Goal: Check status: Check status

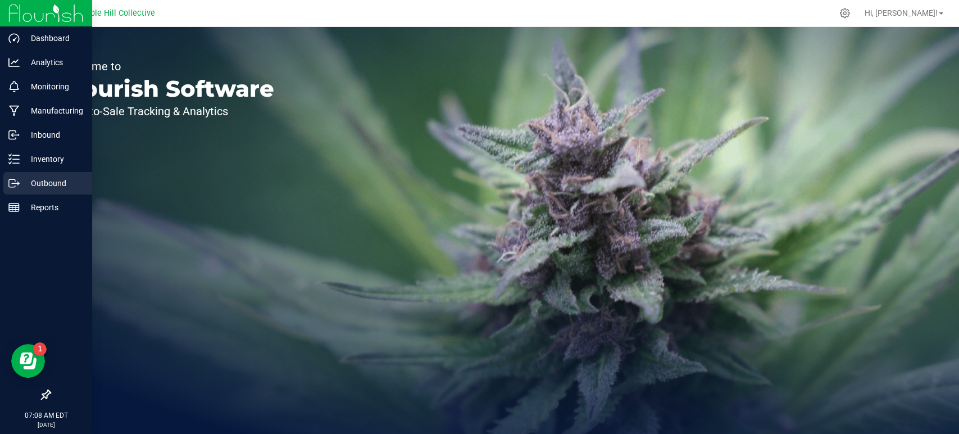
click at [21, 186] on p "Outbound" at bounding box center [53, 182] width 67 height 13
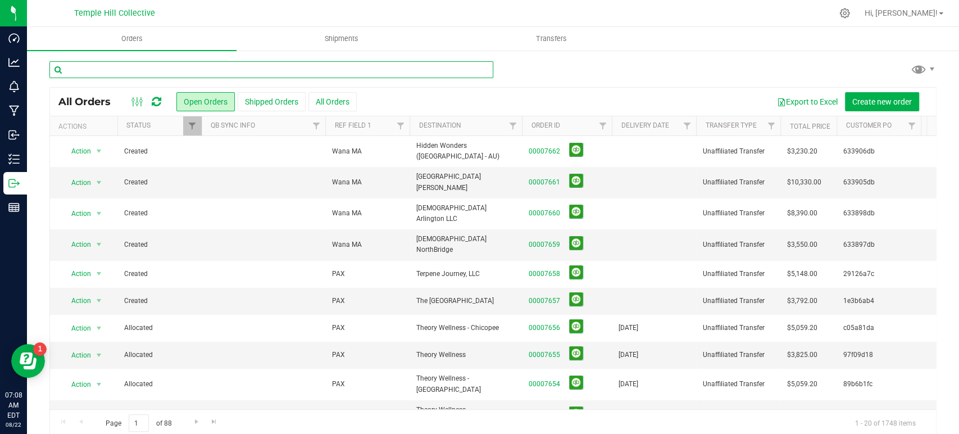
click at [269, 65] on input "text" at bounding box center [271, 69] width 444 height 17
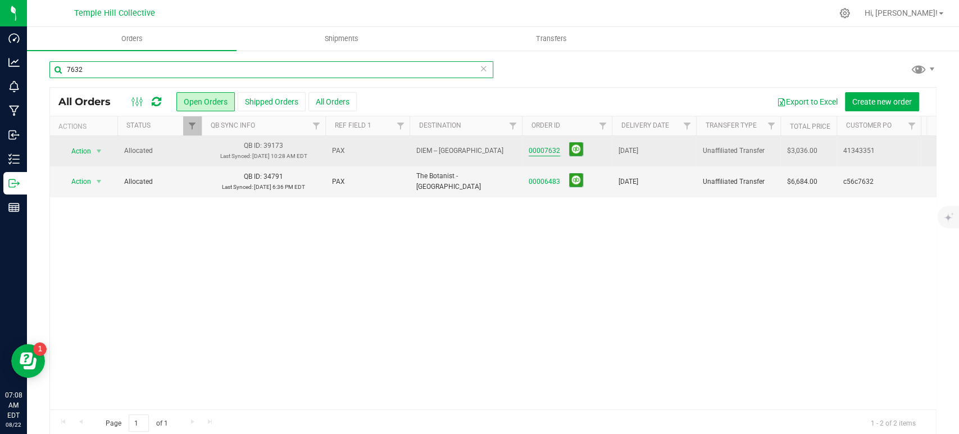
type input "7632"
click at [549, 152] on link "00007632" at bounding box center [544, 151] width 31 height 11
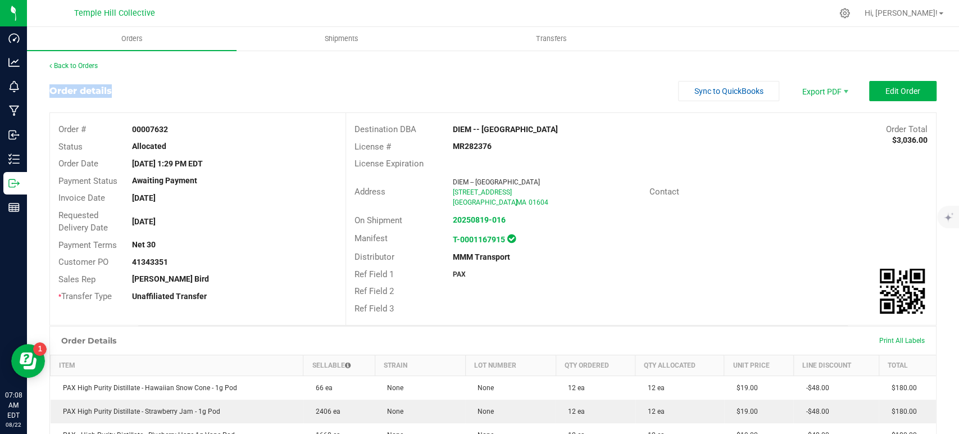
drag, startPoint x: 473, startPoint y: 63, endPoint x: 488, endPoint y: 64, distance: 15.2
